Goal: Browse casually

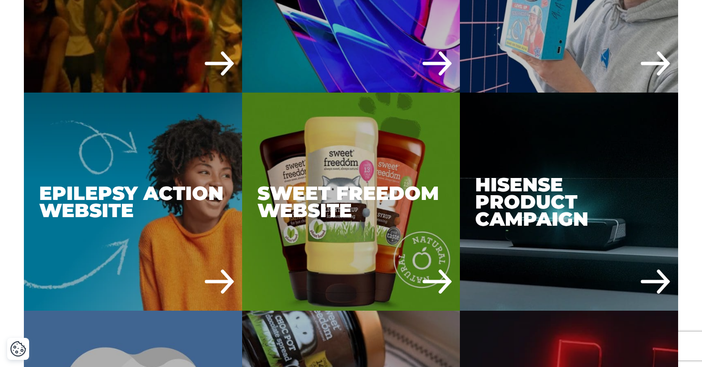
scroll to position [3060, 0]
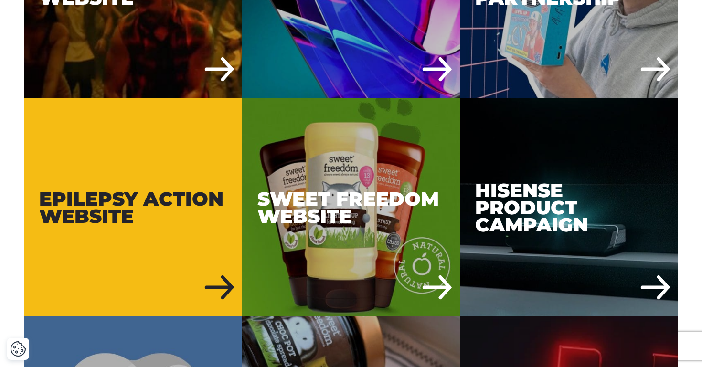
click at [140, 192] on div "Epilepsy Action Website" at bounding box center [133, 207] width 218 height 218
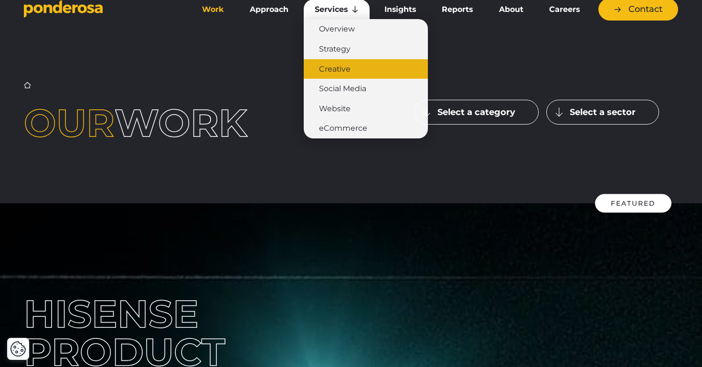
scroll to position [0, 0]
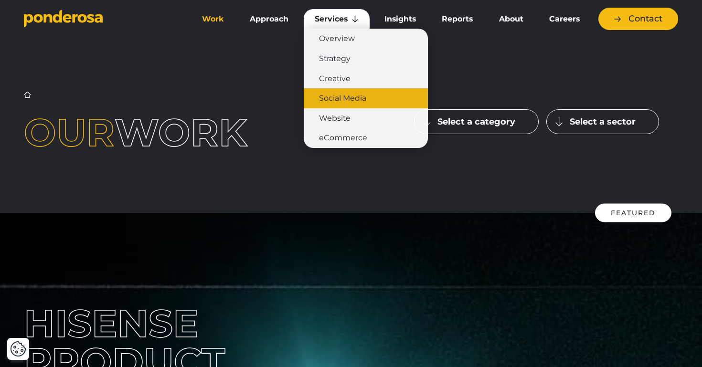
click at [351, 93] on link "Social Media" at bounding box center [366, 98] width 124 height 20
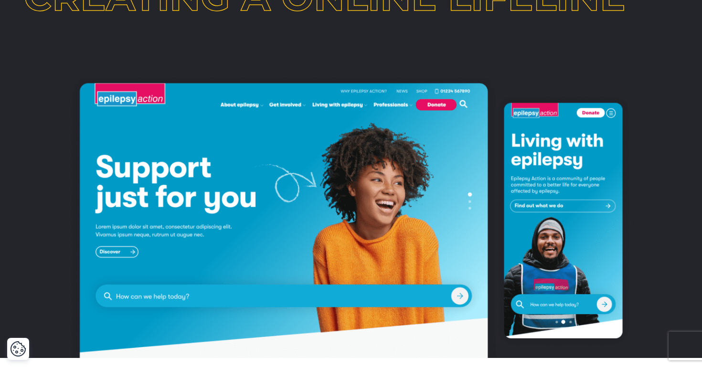
scroll to position [138, 0]
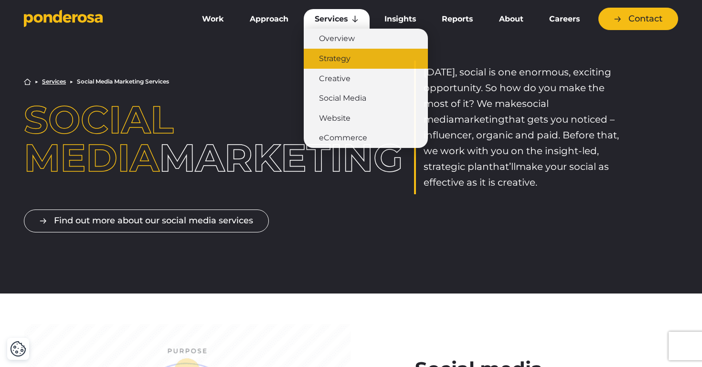
click at [349, 54] on link "Strategy" at bounding box center [366, 59] width 124 height 20
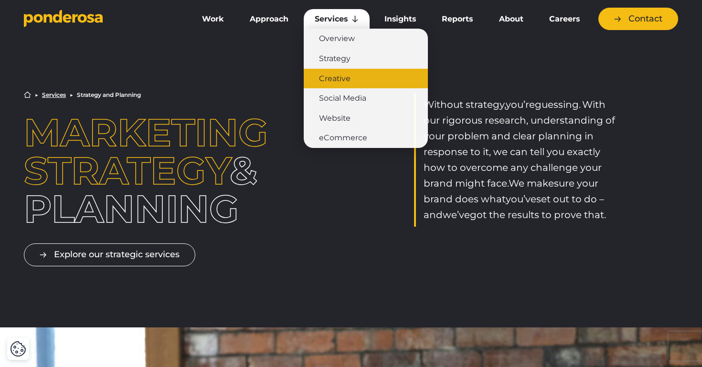
click at [340, 81] on link "Creative" at bounding box center [366, 79] width 124 height 20
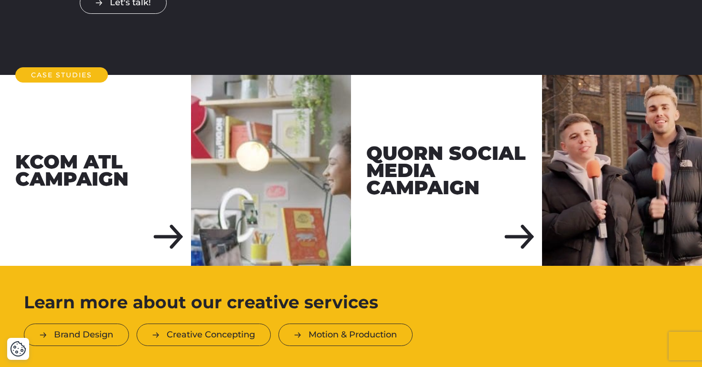
scroll to position [1680, 0]
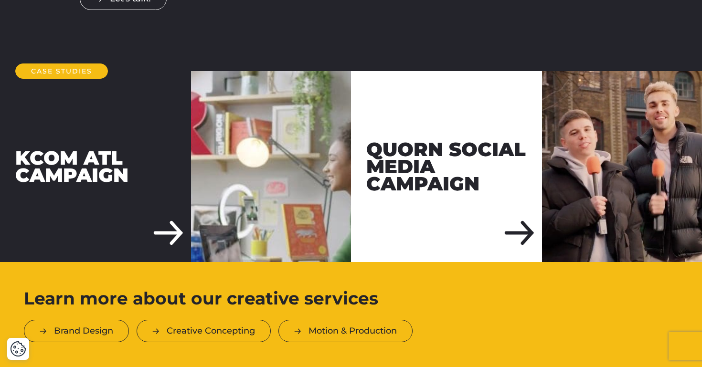
click at [39, 133] on div "KCOM ATL Campaign" at bounding box center [95, 166] width 191 height 191
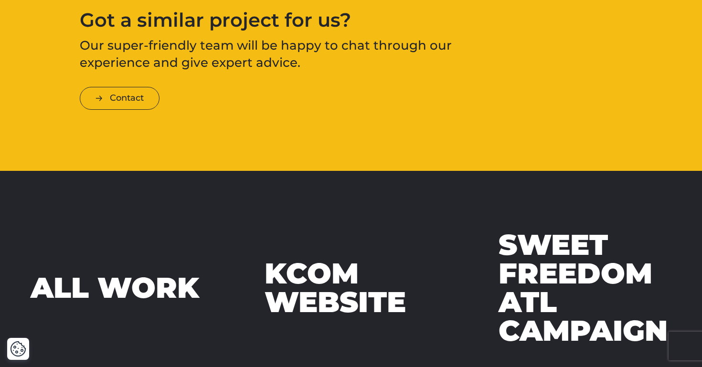
scroll to position [2836, 0]
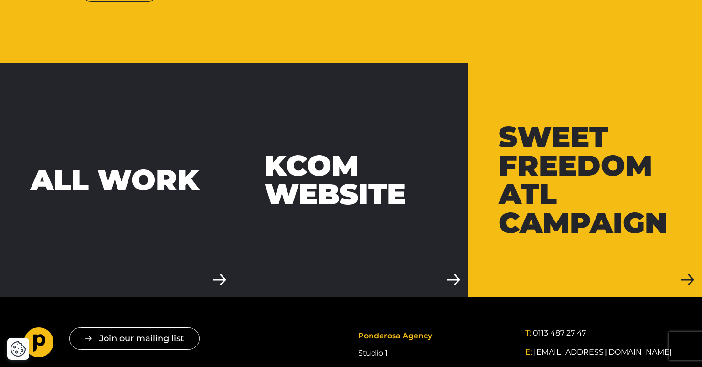
click at [558, 213] on div "Sweet Freedom ATL Campaign" at bounding box center [585, 180] width 173 height 115
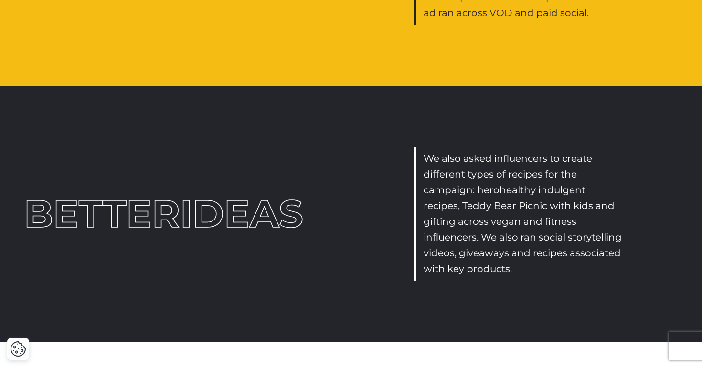
scroll to position [1149, 0]
